Goal: Check status: Check status

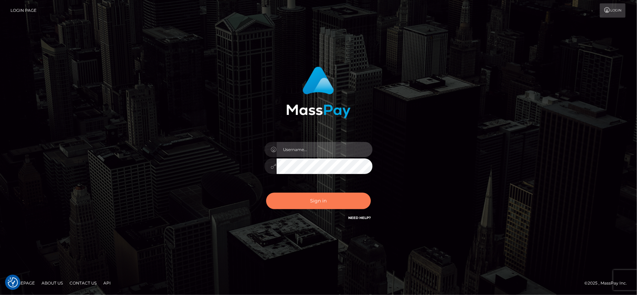
type input "[PERSON_NAME].Xcite"
click at [330, 199] on button "Sign in" at bounding box center [318, 200] width 105 height 17
type input "[PERSON_NAME].Xcite"
click at [310, 198] on button "Sign in" at bounding box center [318, 200] width 105 height 17
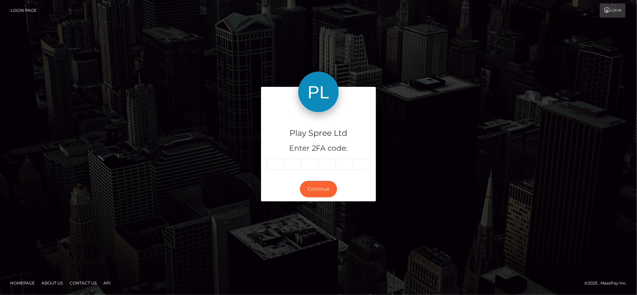
click at [278, 164] on input "text" at bounding box center [275, 163] width 18 height 11
type input "9"
type input "1"
type input "6"
type input "0"
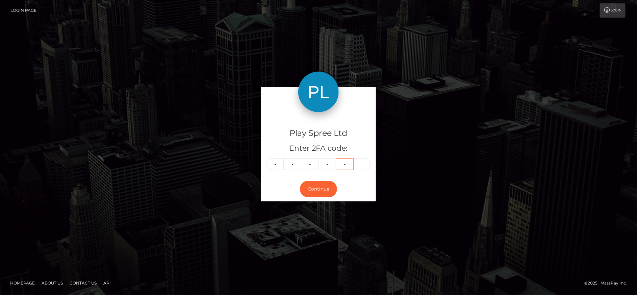
type input "0"
type input "4"
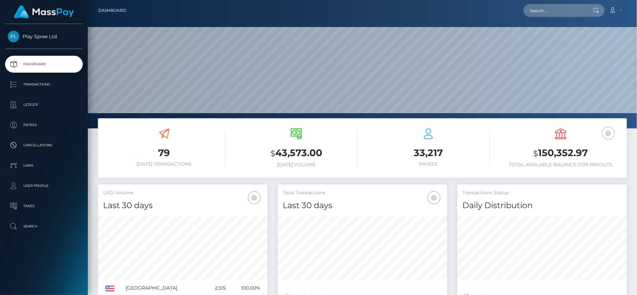
scroll to position [120, 170]
click at [556, 7] on input "text" at bounding box center [554, 10] width 63 height 13
paste input "nuv comple masspay comple nuv comple nuv comple masspay comple masspay comple m…"
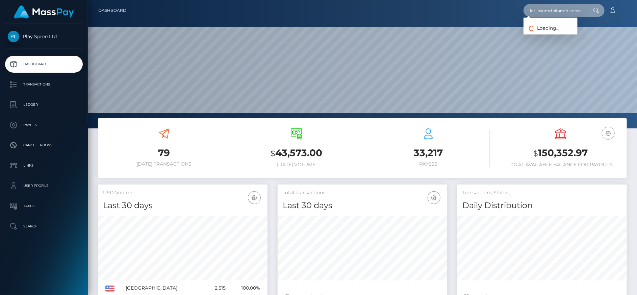
click at [547, 15] on input "text" at bounding box center [554, 10] width 63 height 13
paste input "3378fb75-96d5-490a-a128-574796f346f1"
click at [548, 7] on input "3378fb75-96d5-490a-a128-574796f346f1" at bounding box center [554, 10] width 63 height 13
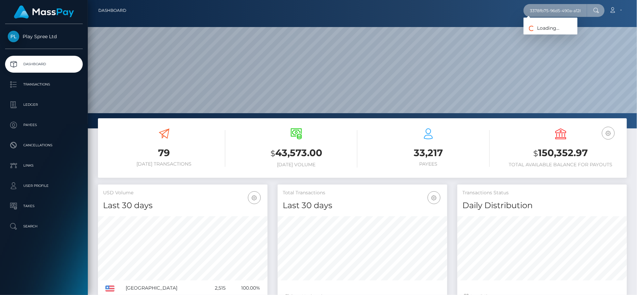
paste input "2089"
type input "332089"
click at [553, 37] on link "JIMMIE MILLER" at bounding box center [550, 35] width 54 height 12
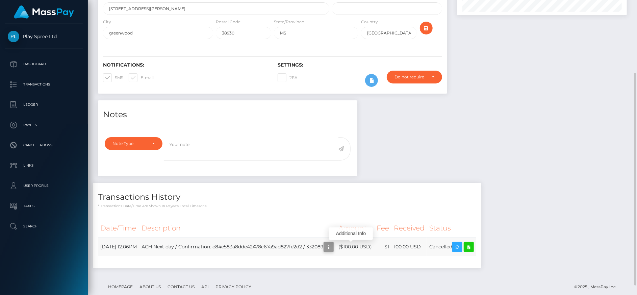
scroll to position [81, 170]
drag, startPoint x: 328, startPoint y: 248, endPoint x: 346, endPoint y: 247, distance: 17.9
click at [336, 246] on td "ACH Next day / Confirmation: e84e583a8dde42478c67a9ad827fe2d2 / 332089" at bounding box center [237, 246] width 197 height 19
click at [566, 197] on div "Notes Note Type Compliance Clear Compliance General Note Type" at bounding box center [362, 187] width 539 height 175
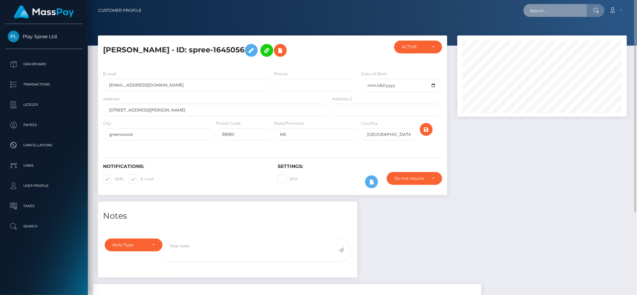
click at [558, 11] on input "text" at bounding box center [554, 10] width 63 height 13
paste input "1645805"
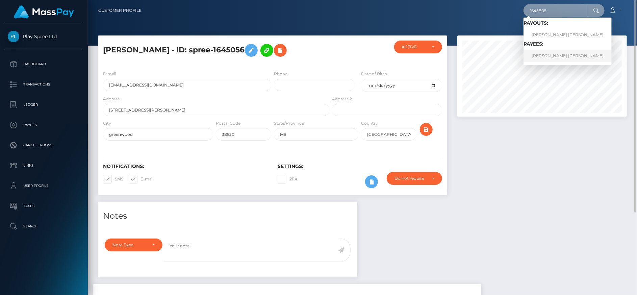
type input "1645805"
click at [552, 52] on link "CYNTHIA JUNE HODGE" at bounding box center [567, 56] width 88 height 12
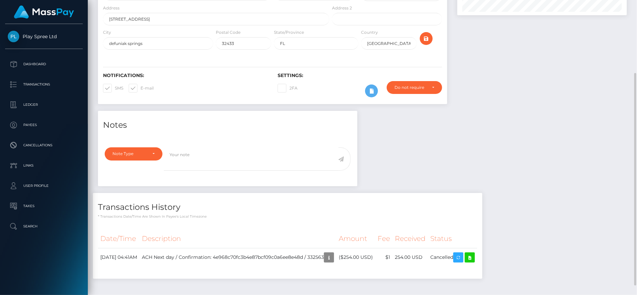
scroll to position [115, 0]
